Goal: Task Accomplishment & Management: Manage account settings

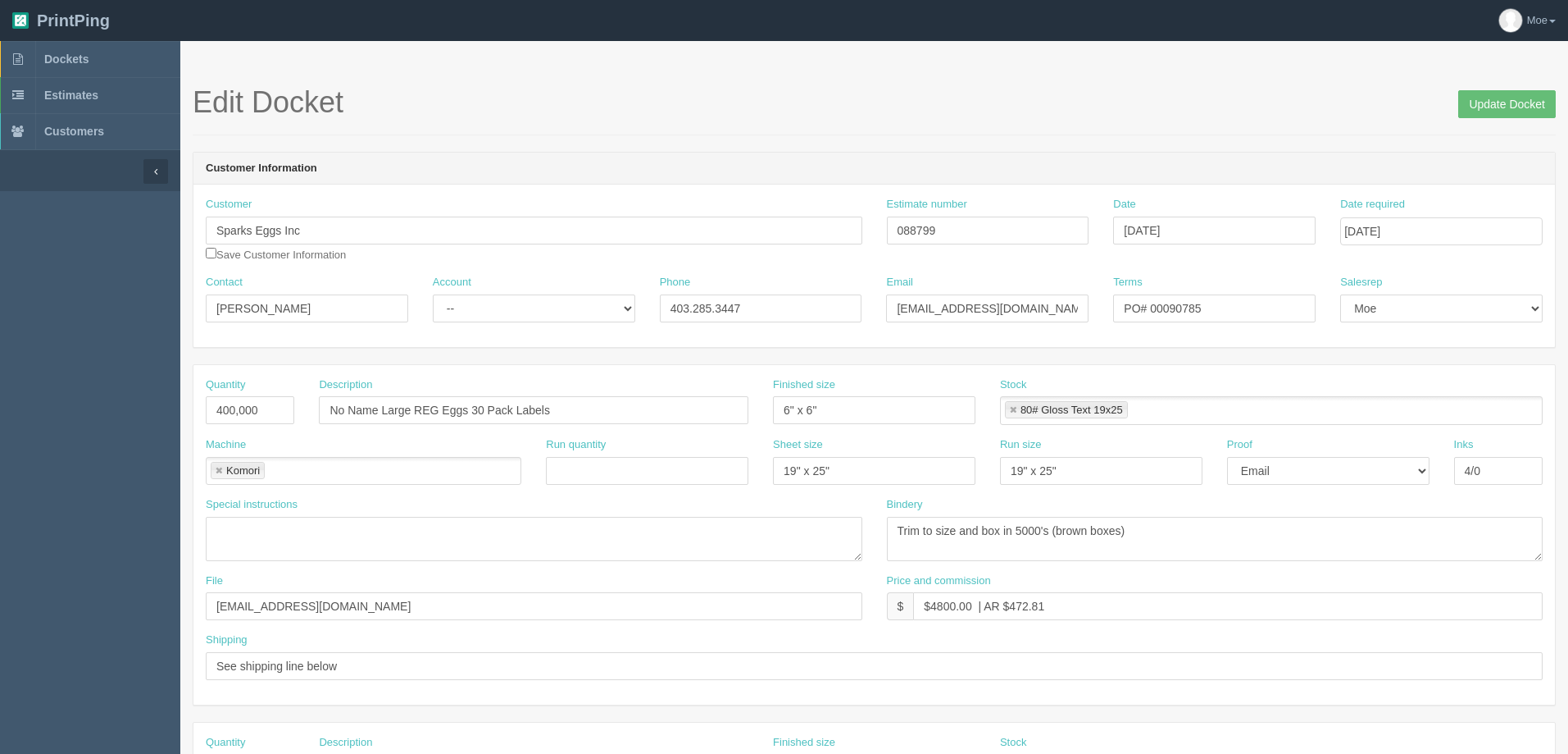
scroll to position [492, 0]
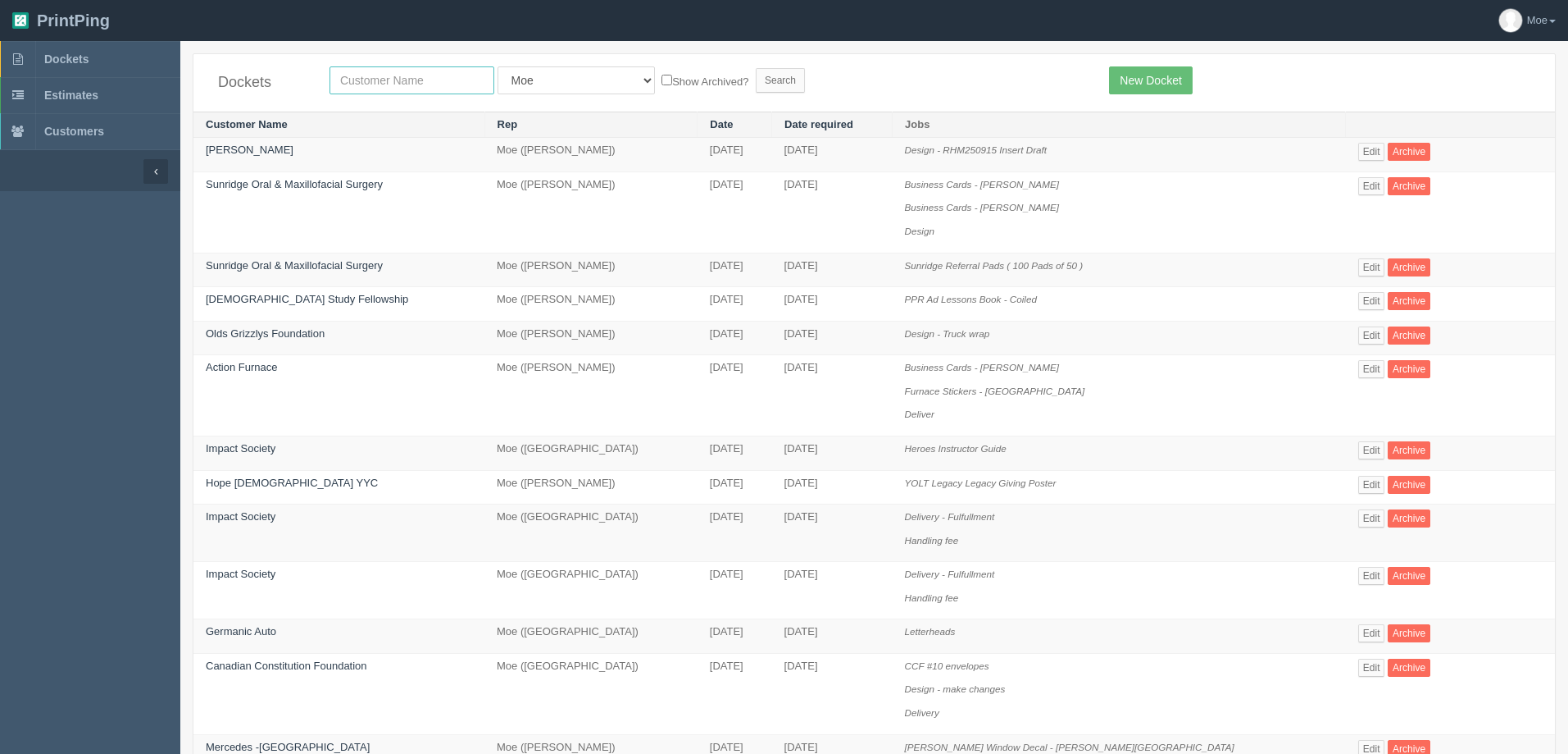
click at [368, 82] on input "text" at bounding box center [412, 81] width 165 height 28
type input "impact"
click at [756, 84] on input "Search" at bounding box center [780, 80] width 49 height 25
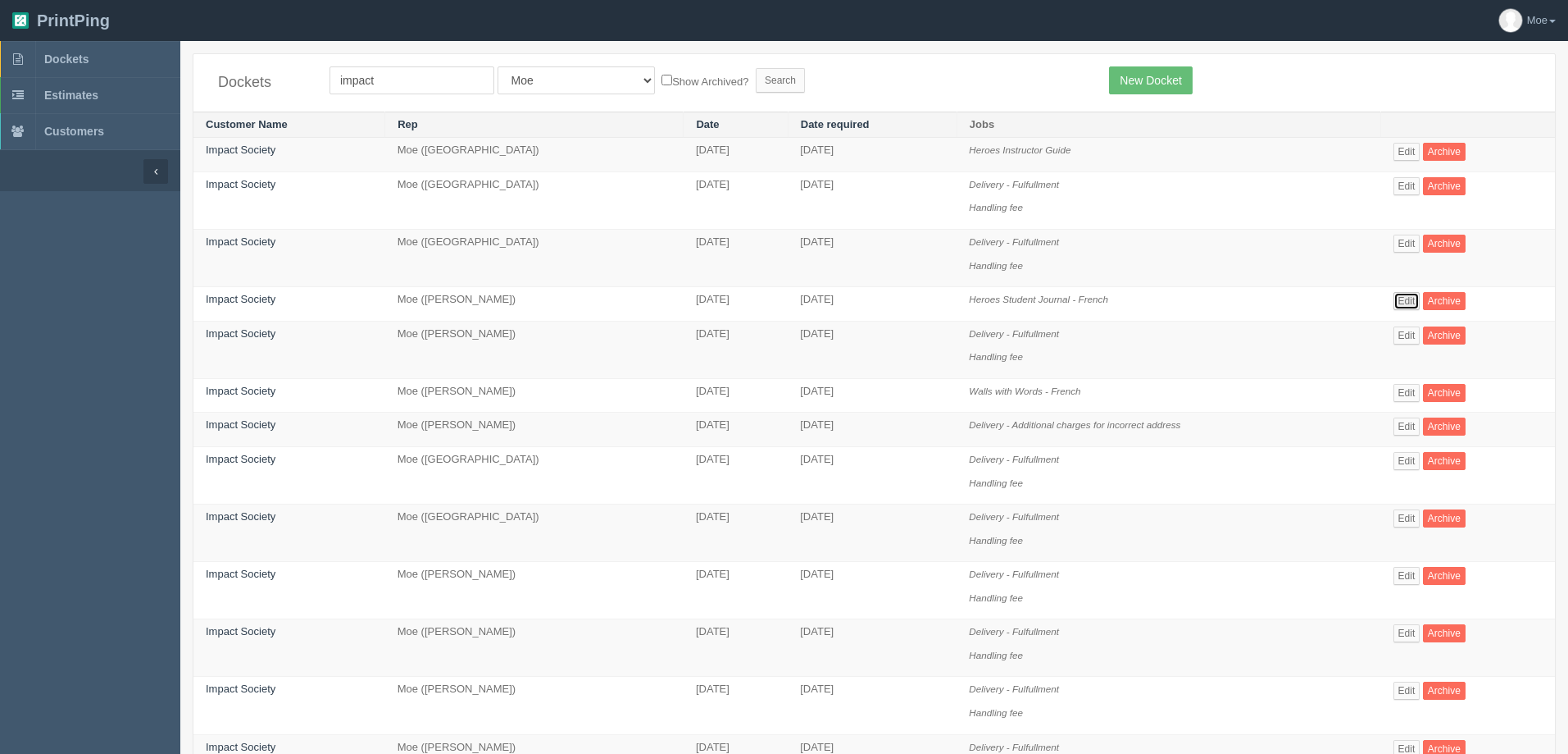
click at [1411, 306] on link "Edit" at bounding box center [1407, 300] width 27 height 18
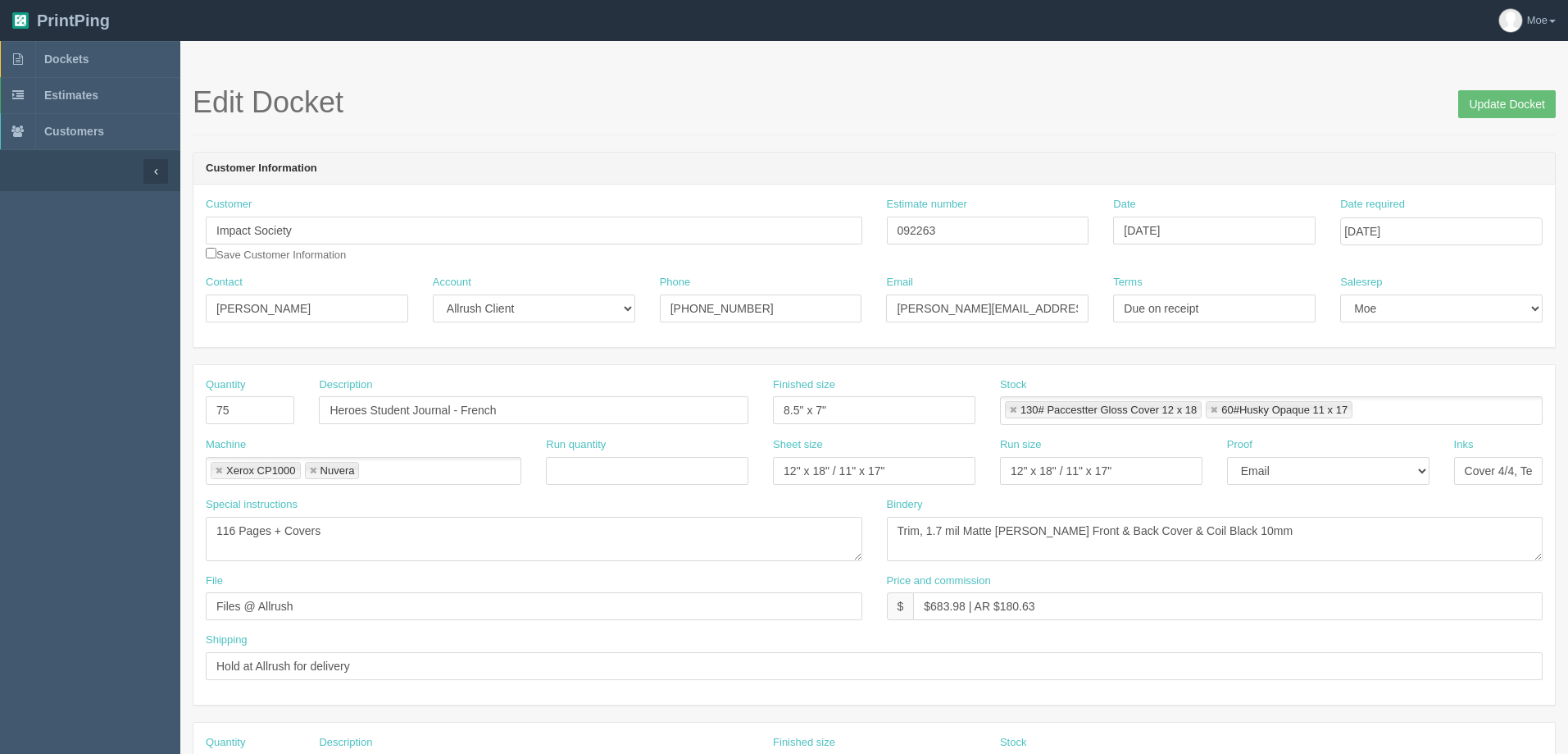
click at [950, 99] on h1 "Edit Docket Update Docket" at bounding box center [874, 102] width 1363 height 33
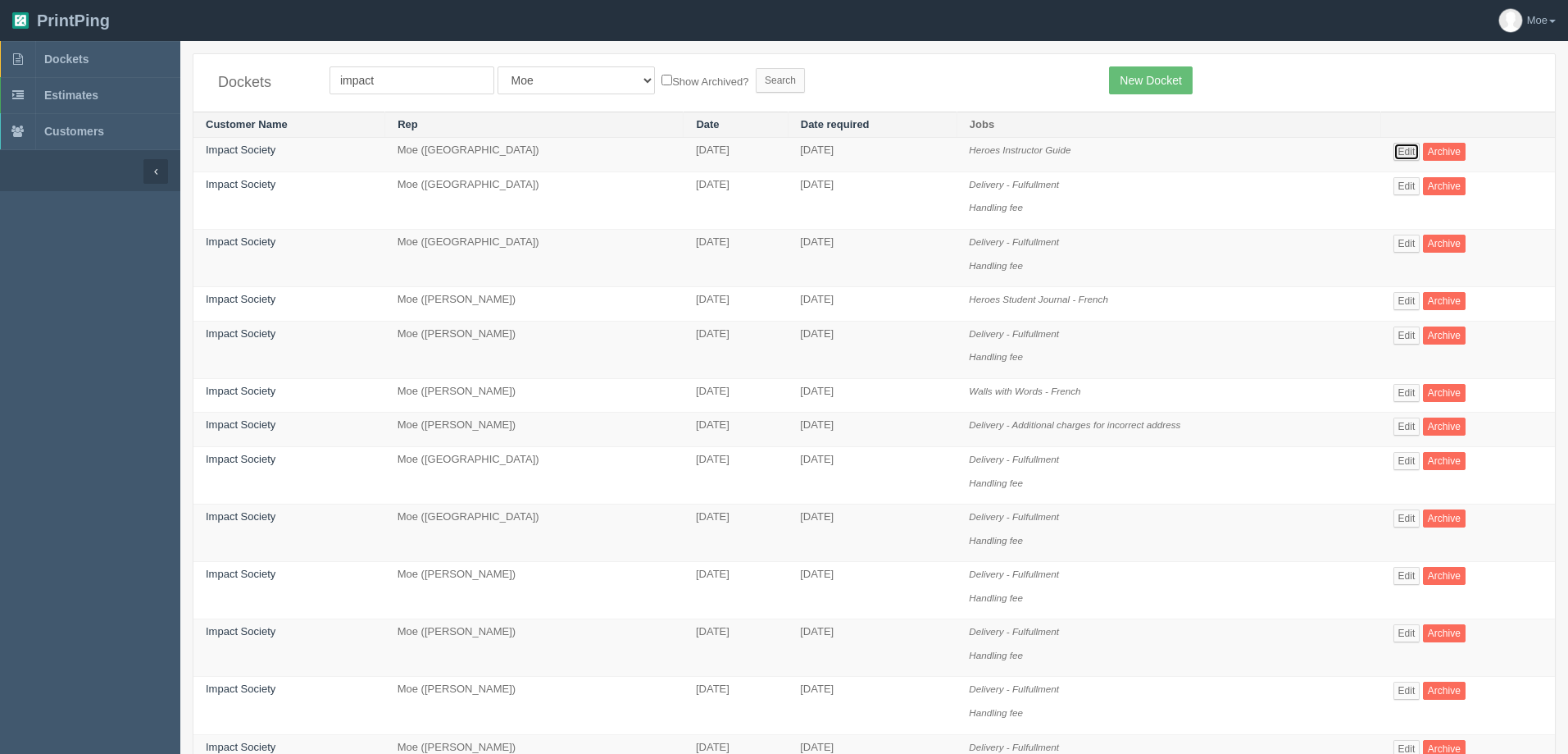
click at [1414, 152] on link "Edit" at bounding box center [1407, 151] width 27 height 18
